Goal: Find specific page/section: Find specific page/section

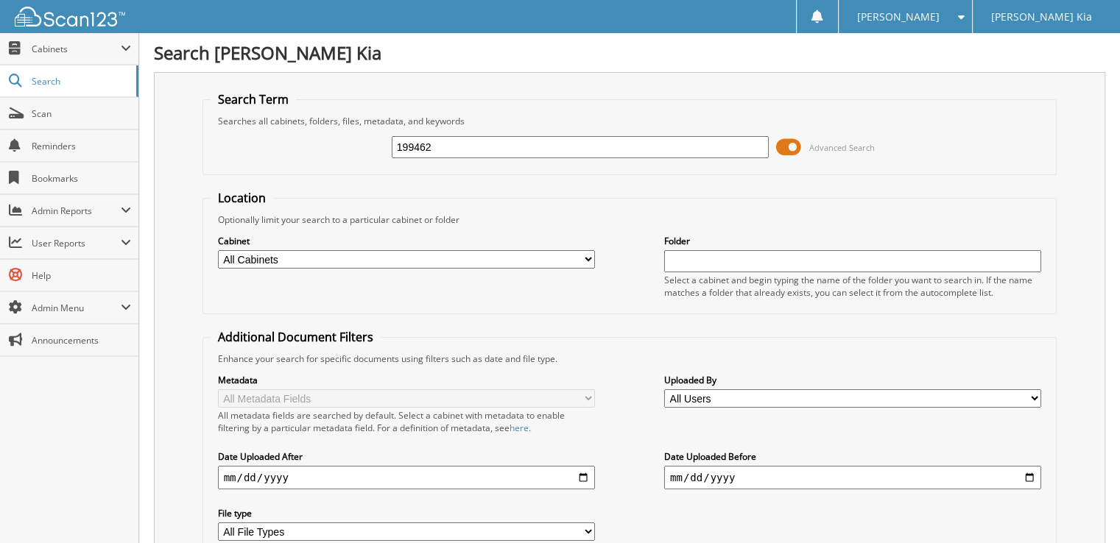
click at [465, 154] on input "199462" at bounding box center [580, 147] width 377 height 22
click at [473, 151] on input "199462" at bounding box center [580, 147] width 377 height 22
type input "12869"
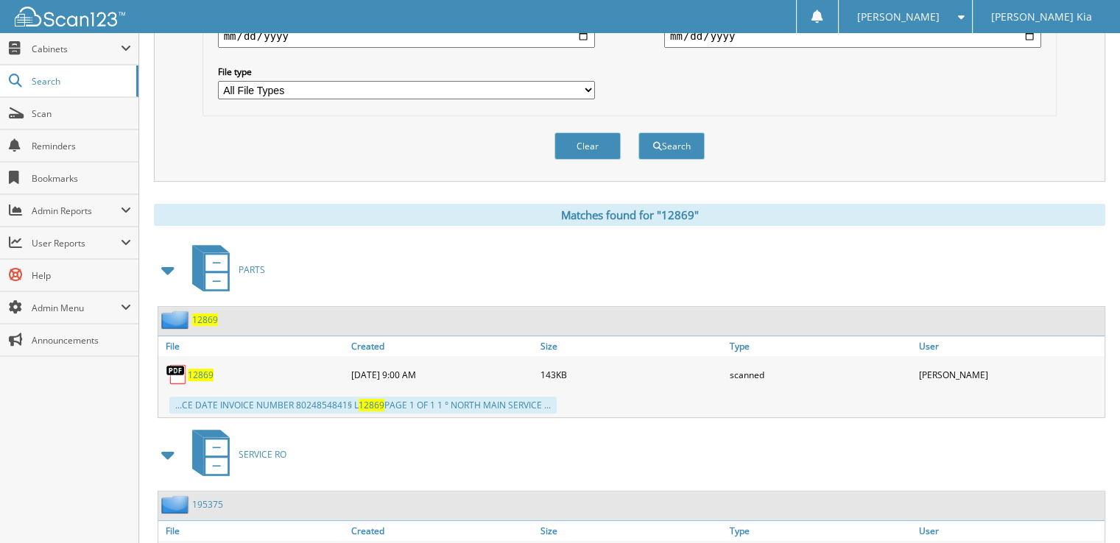
click at [197, 369] on span "12869" at bounding box center [201, 375] width 26 height 13
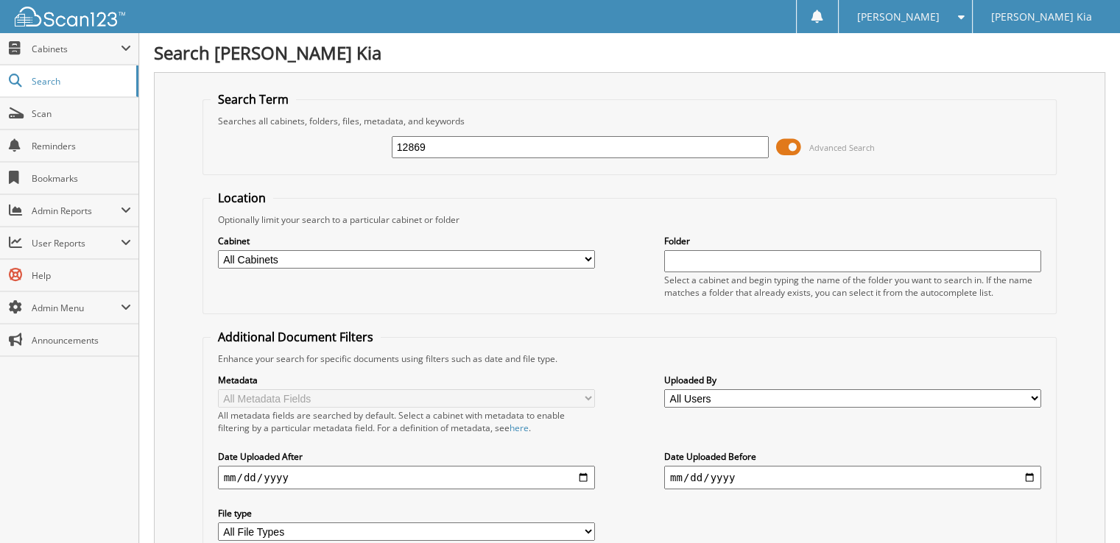
drag, startPoint x: 434, startPoint y: 155, endPoint x: 384, endPoint y: 157, distance: 50.9
click at [384, 157] on div "12869 Advanced Search" at bounding box center [630, 147] width 839 height 40
type input "201646"
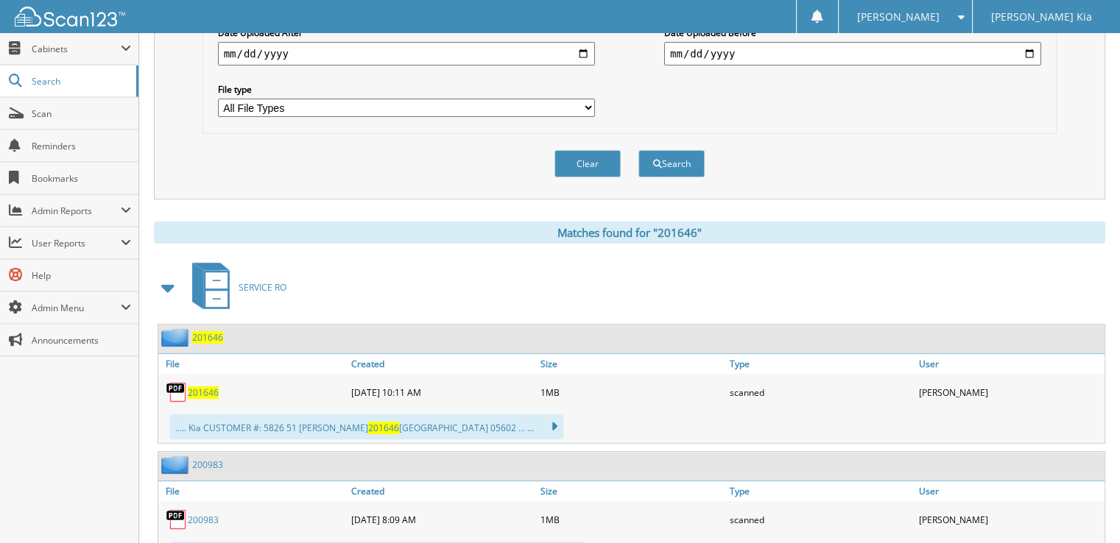
scroll to position [442, 0]
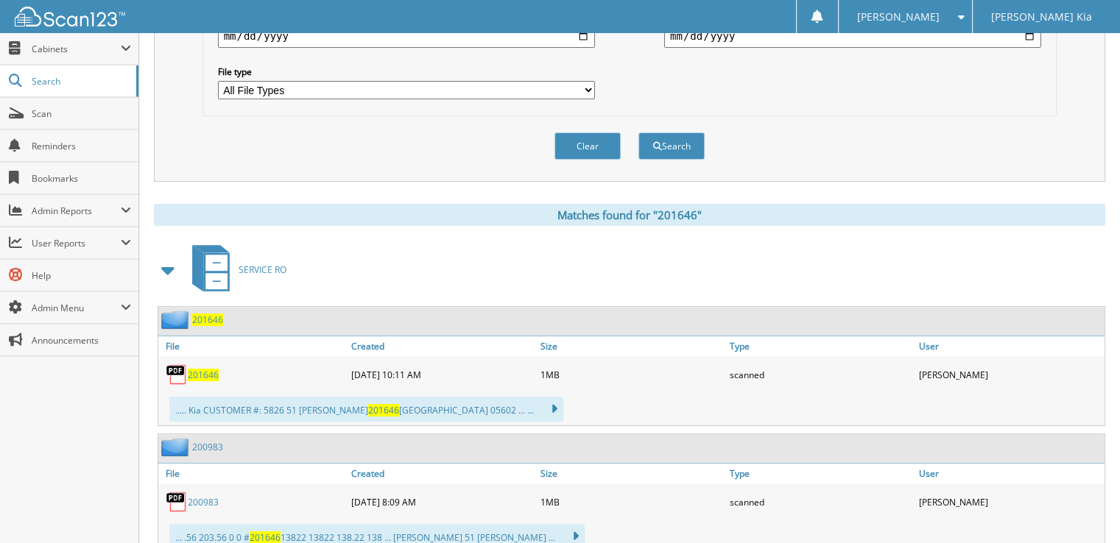
click at [207, 369] on span "201646" at bounding box center [203, 375] width 31 height 13
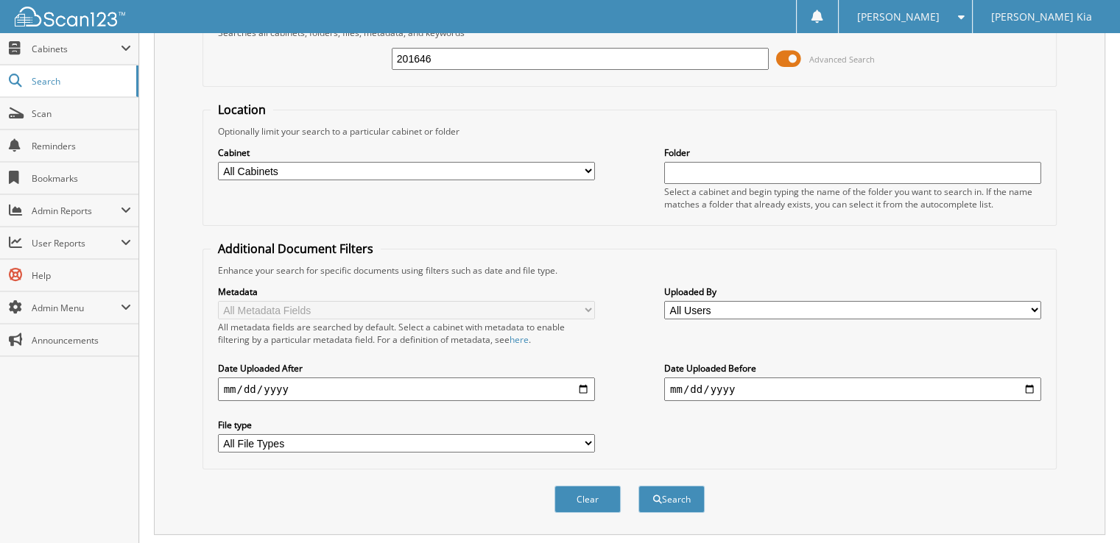
scroll to position [0, 0]
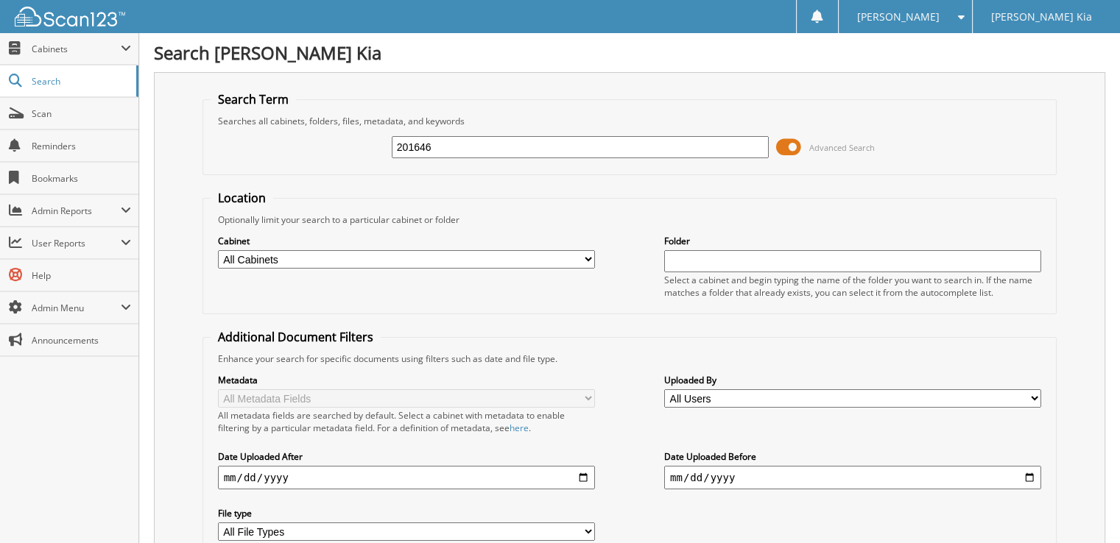
click at [446, 148] on input "201646" at bounding box center [580, 147] width 377 height 22
click at [445, 148] on input "201646" at bounding box center [580, 147] width 377 height 22
type input "202857"
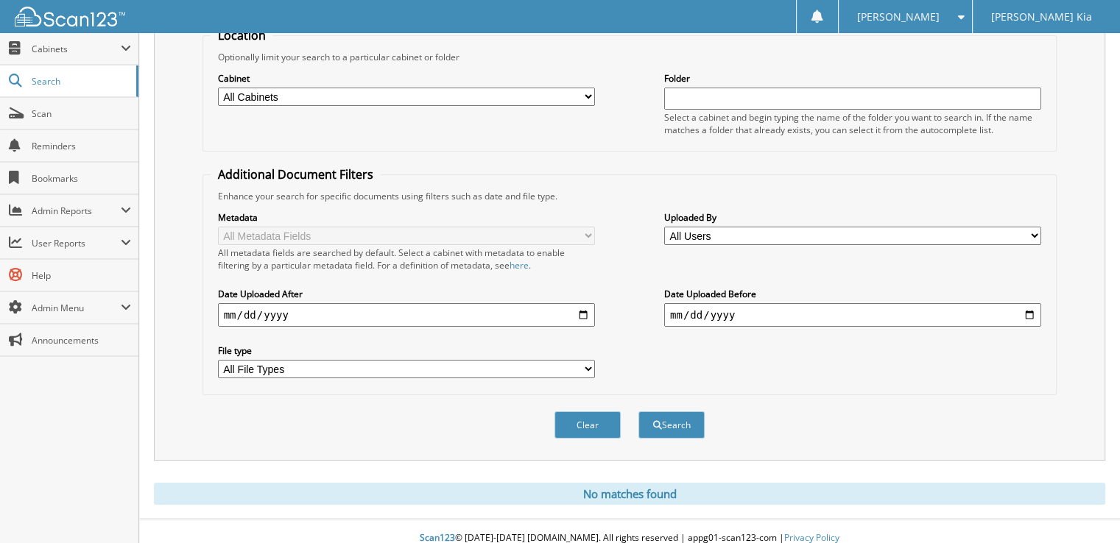
scroll to position [163, 0]
click at [671, 413] on button "Search" at bounding box center [671, 424] width 66 height 27
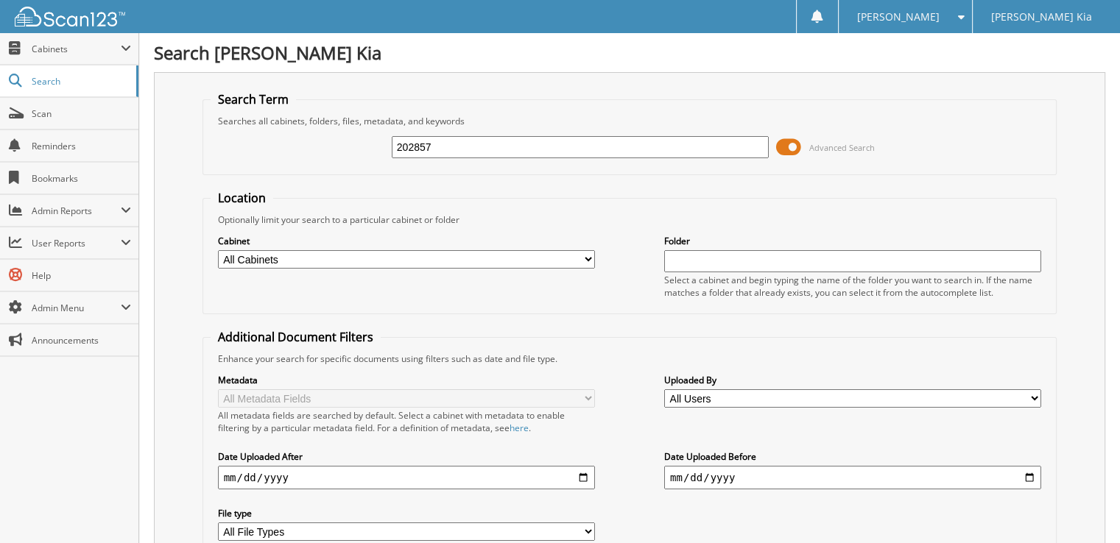
drag, startPoint x: 504, startPoint y: 148, endPoint x: 339, endPoint y: 154, distance: 165.0
click at [340, 154] on div "202857 Advanced Search" at bounding box center [630, 147] width 839 height 40
type input "203085"
click at [474, 147] on input "203085" at bounding box center [580, 147] width 377 height 22
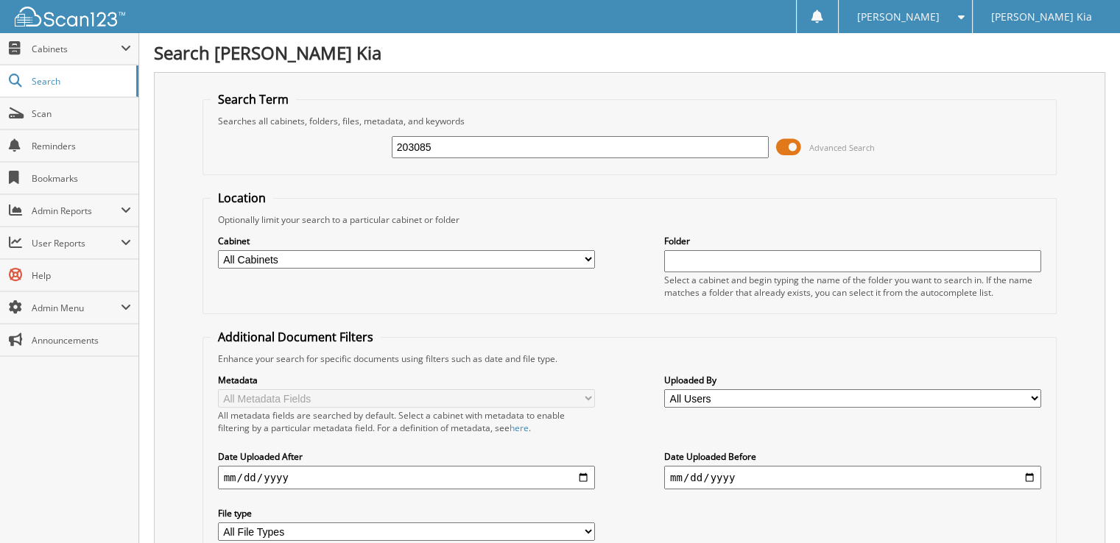
click at [471, 147] on input "203085" at bounding box center [580, 147] width 377 height 22
type input "203323"
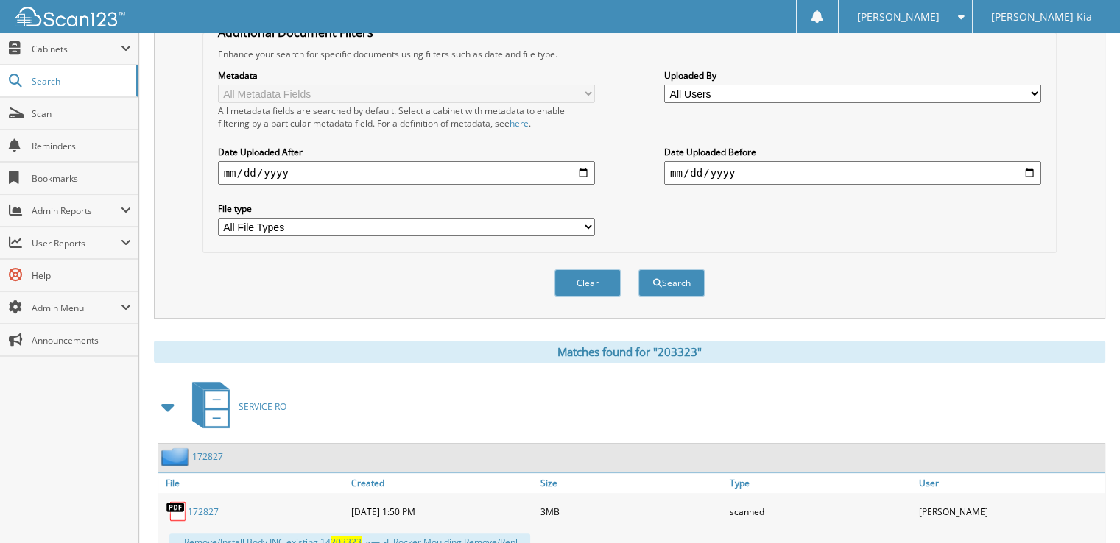
scroll to position [345, 0]
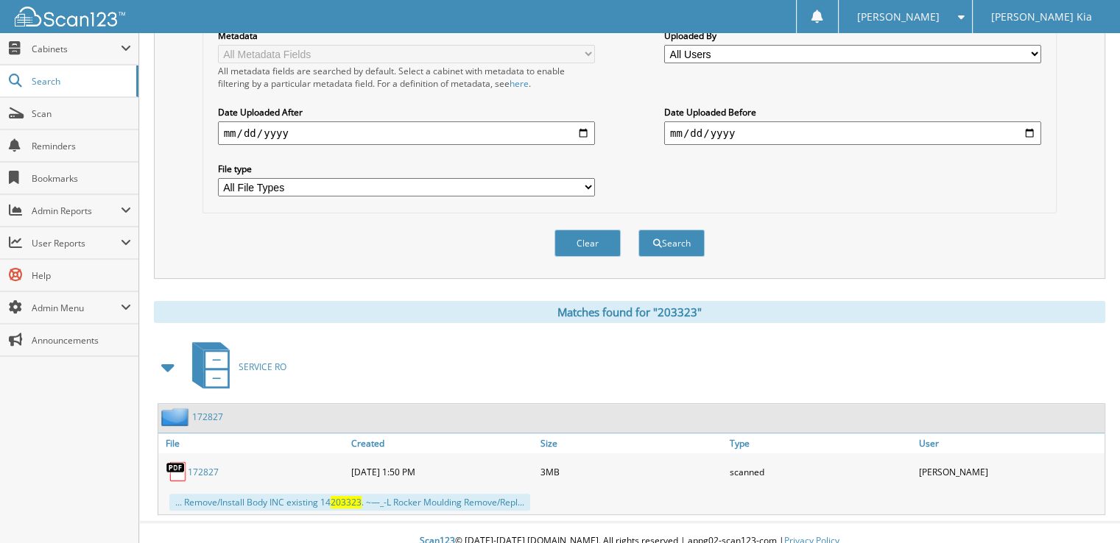
click at [352, 496] on span "203323" at bounding box center [346, 502] width 31 height 13
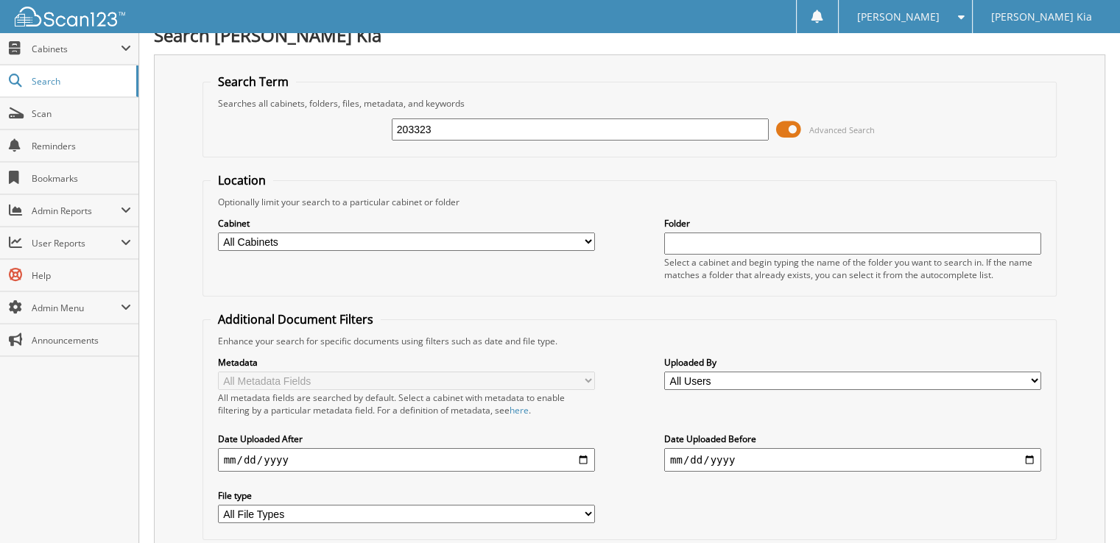
scroll to position [0, 0]
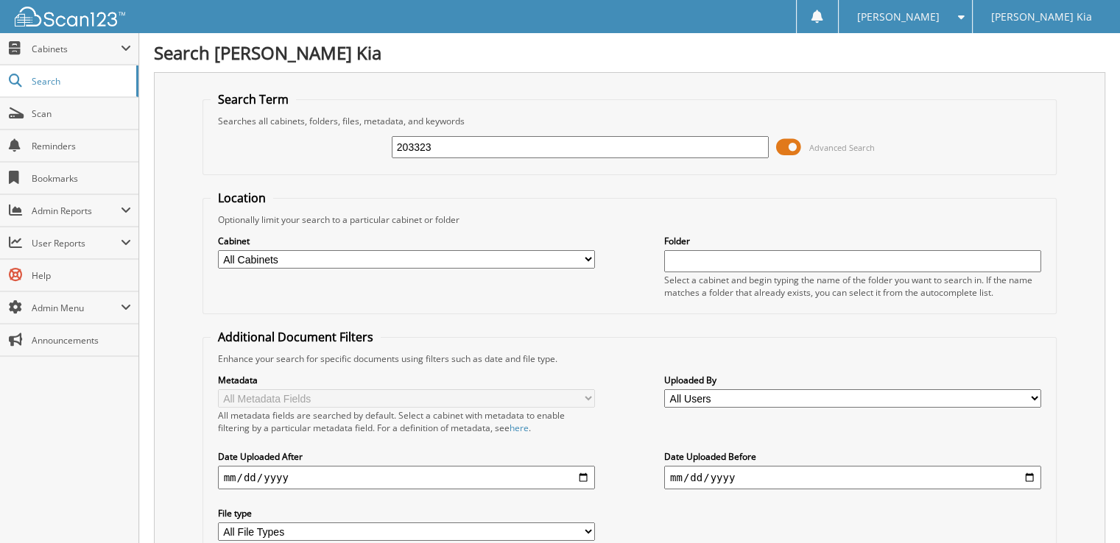
click at [512, 146] on input "203323" at bounding box center [580, 147] width 377 height 22
type input "202666"
click at [467, 148] on input "202666" at bounding box center [580, 147] width 377 height 22
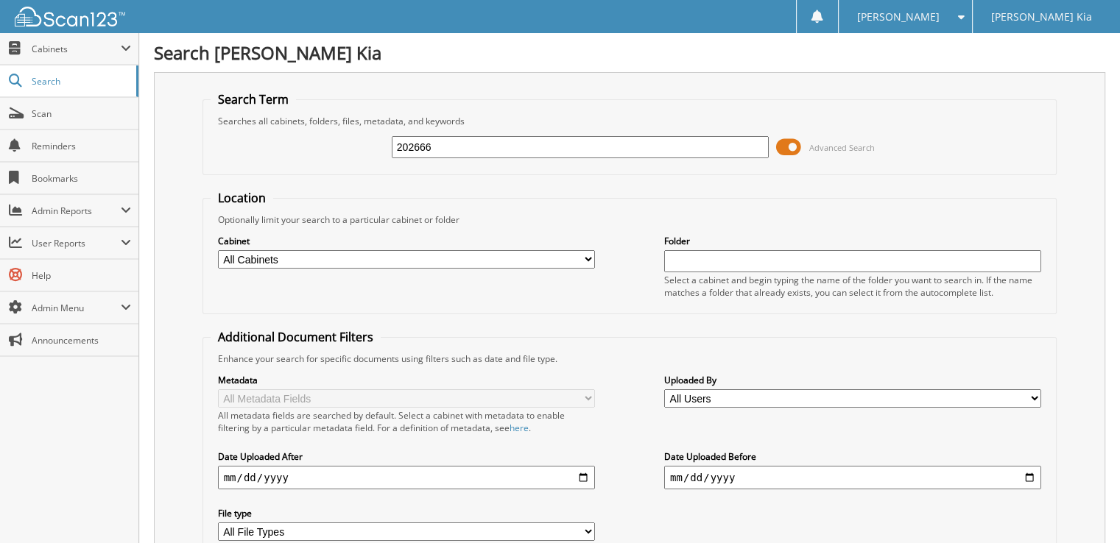
click at [467, 148] on input "202666" at bounding box center [580, 147] width 377 height 22
type input "189976"
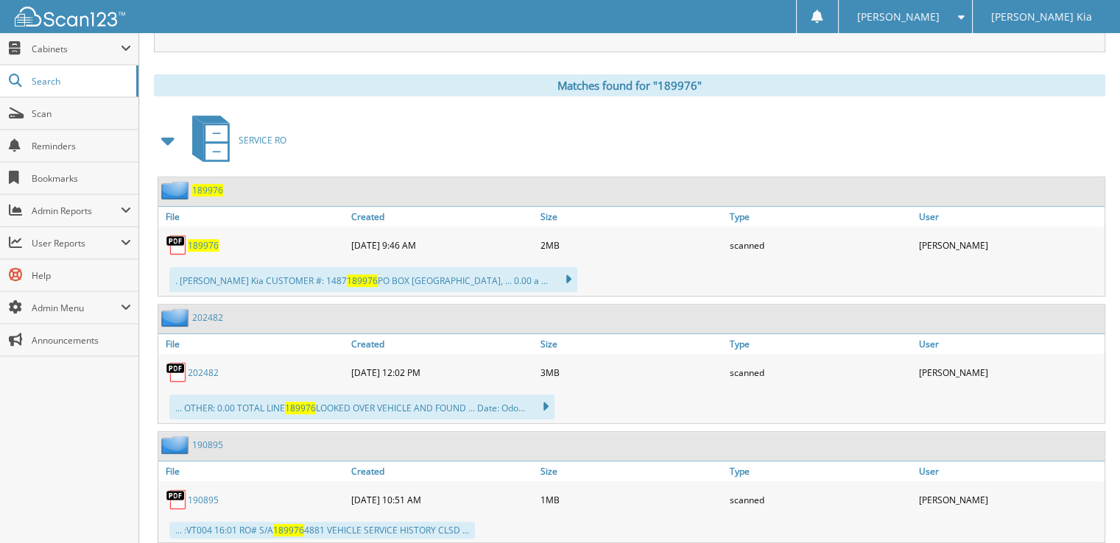
scroll to position [589, 0]
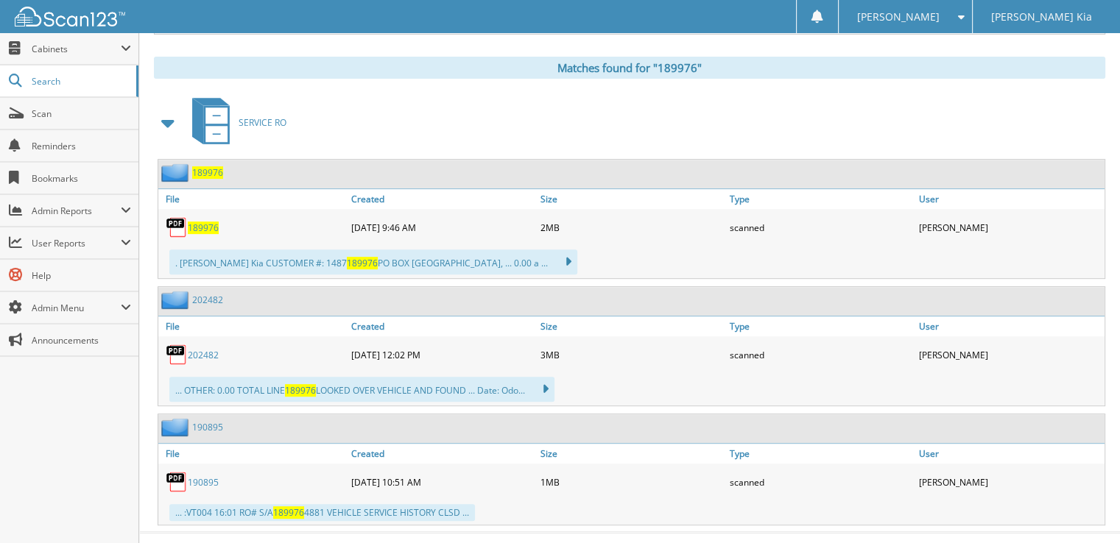
click at [200, 222] on span "189976" at bounding box center [203, 228] width 31 height 13
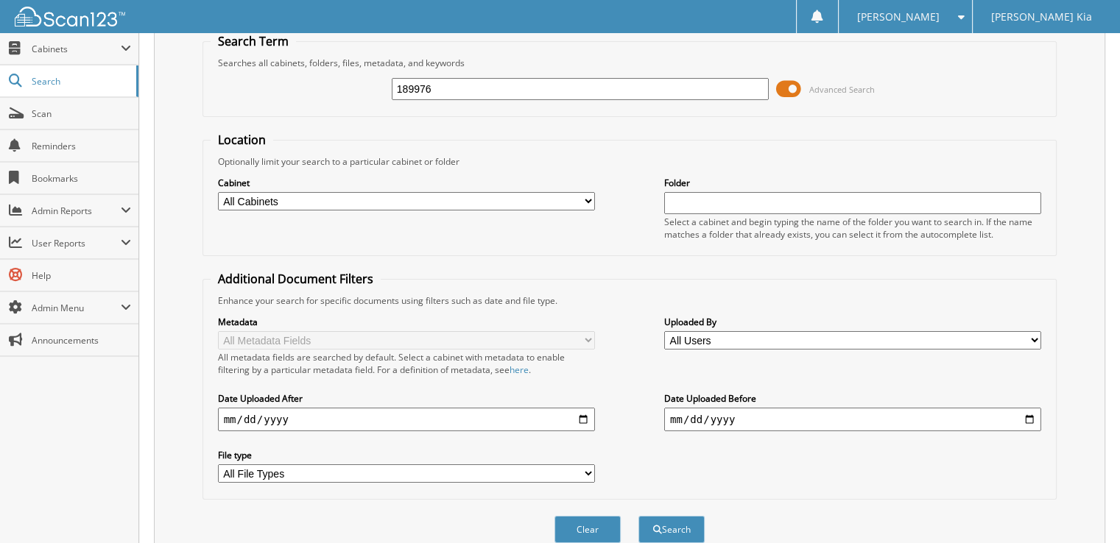
scroll to position [0, 0]
